Goal: Information Seeking & Learning: Find contact information

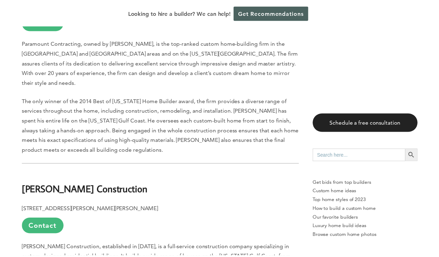
scroll to position [949, 0]
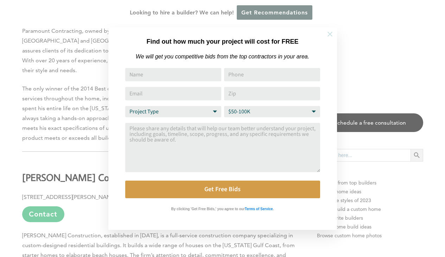
click at [326, 33] on icon at bounding box center [330, 34] width 8 height 8
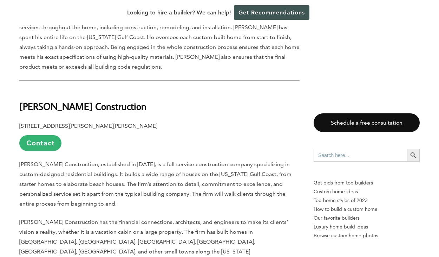
scroll to position [1019, 0]
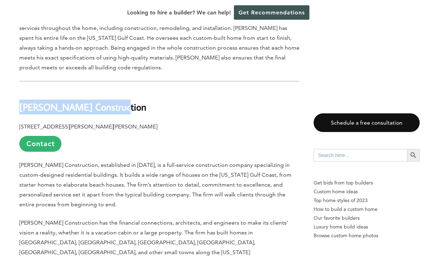
drag, startPoint x: 20, startPoint y: 77, endPoint x: 112, endPoint y: 78, distance: 92.1
click at [112, 90] on h2 "[PERSON_NAME] Construction" at bounding box center [159, 102] width 280 height 24
copy b "[PERSON_NAME] Construction"
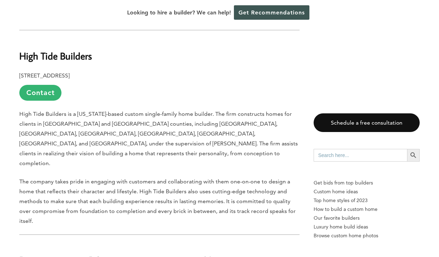
scroll to position [1265, 0]
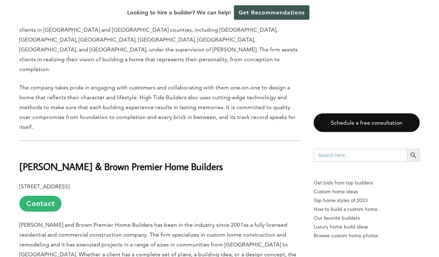
scroll to position [1371, 0]
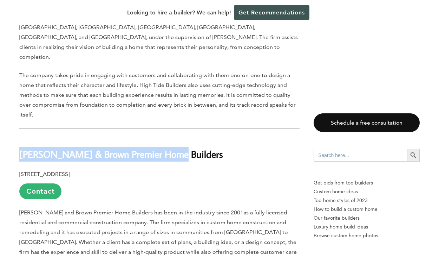
drag, startPoint x: 20, startPoint y: 88, endPoint x: 175, endPoint y: 94, distance: 155.8
click at [175, 137] on h2 "[PERSON_NAME] & Brown Premier Home Builders" at bounding box center [159, 149] width 280 height 24
copy b "[PERSON_NAME] & Brown Premier Home Builders"
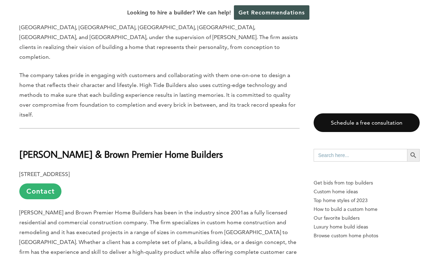
click at [209, 169] on p "[STREET_ADDRESS] Contact" at bounding box center [159, 184] width 280 height 30
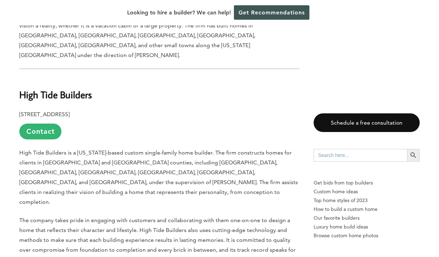
scroll to position [1160, 0]
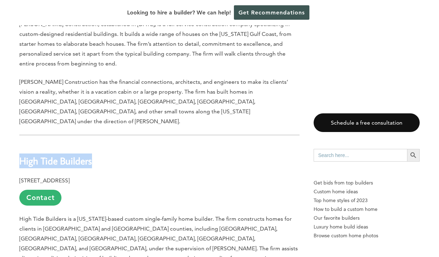
drag, startPoint x: 18, startPoint y: 121, endPoint x: 105, endPoint y: 127, distance: 87.3
click at [105, 127] on div "Last updated on [DATE] 03:10 pm Gulfport has grown from its early roots as a lu…" at bounding box center [219, 34] width 423 height 1636
copy b "High Tide Builders"
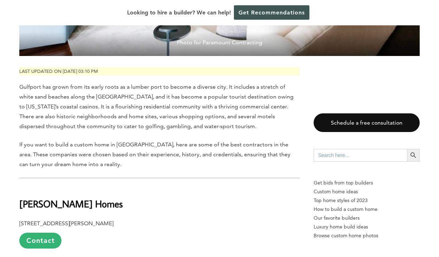
scroll to position [316, 0]
